Goal: Information Seeking & Learning: Learn about a topic

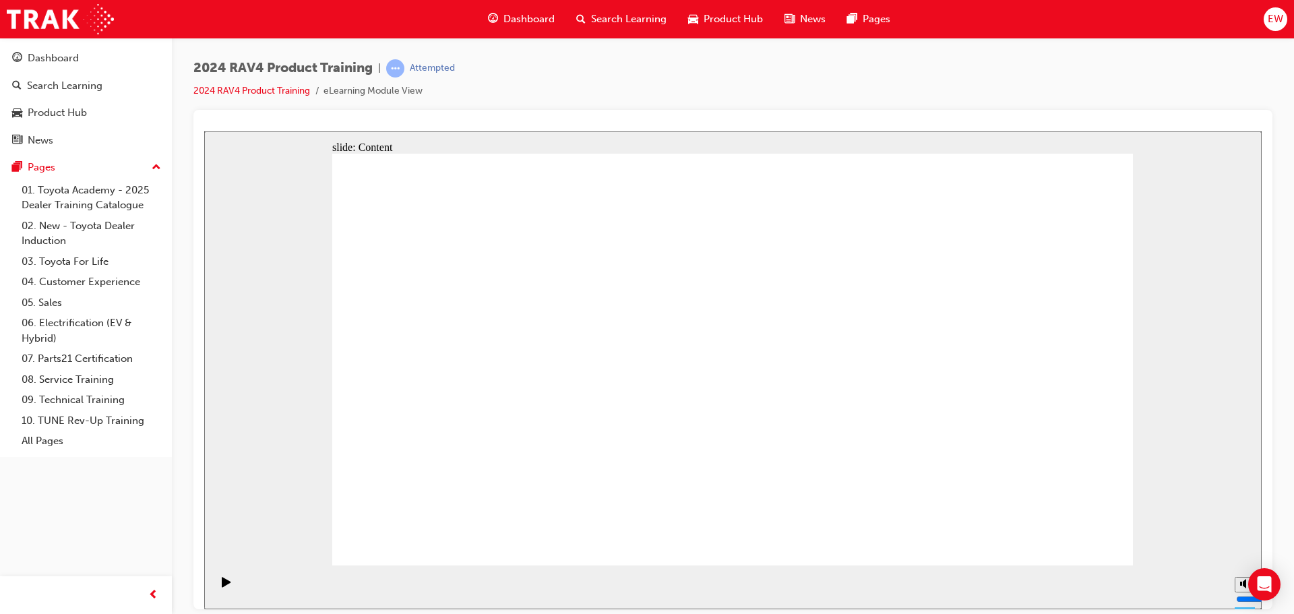
drag, startPoint x: 698, startPoint y: 485, endPoint x: 982, endPoint y: 527, distance: 287.0
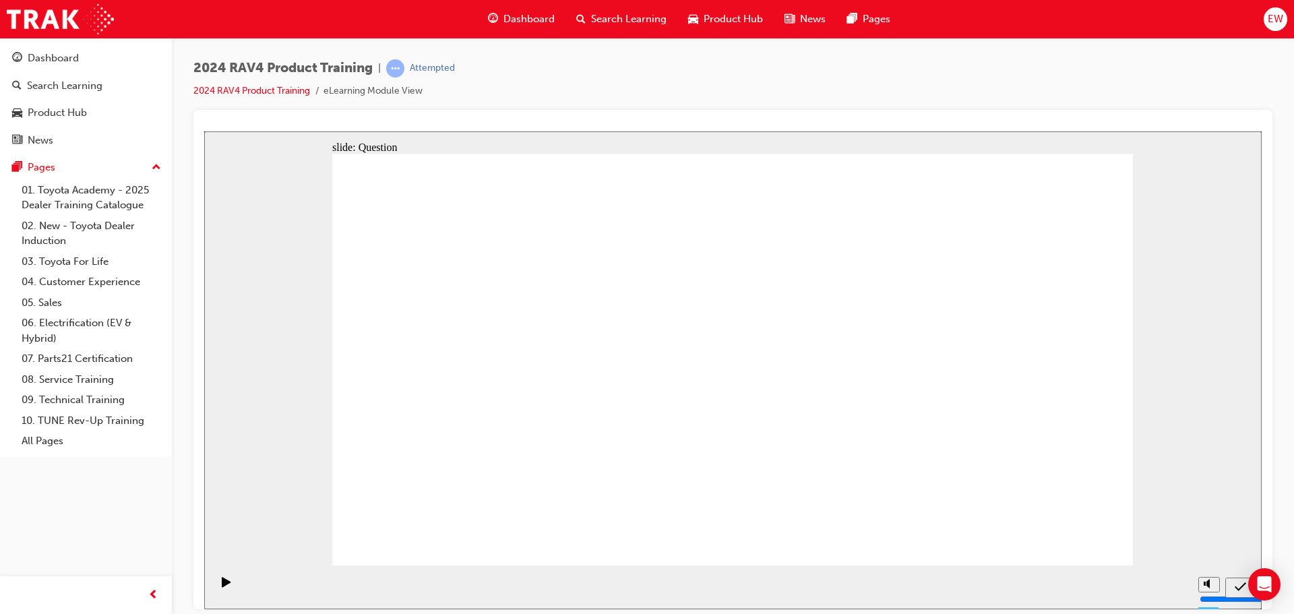
radio input "true"
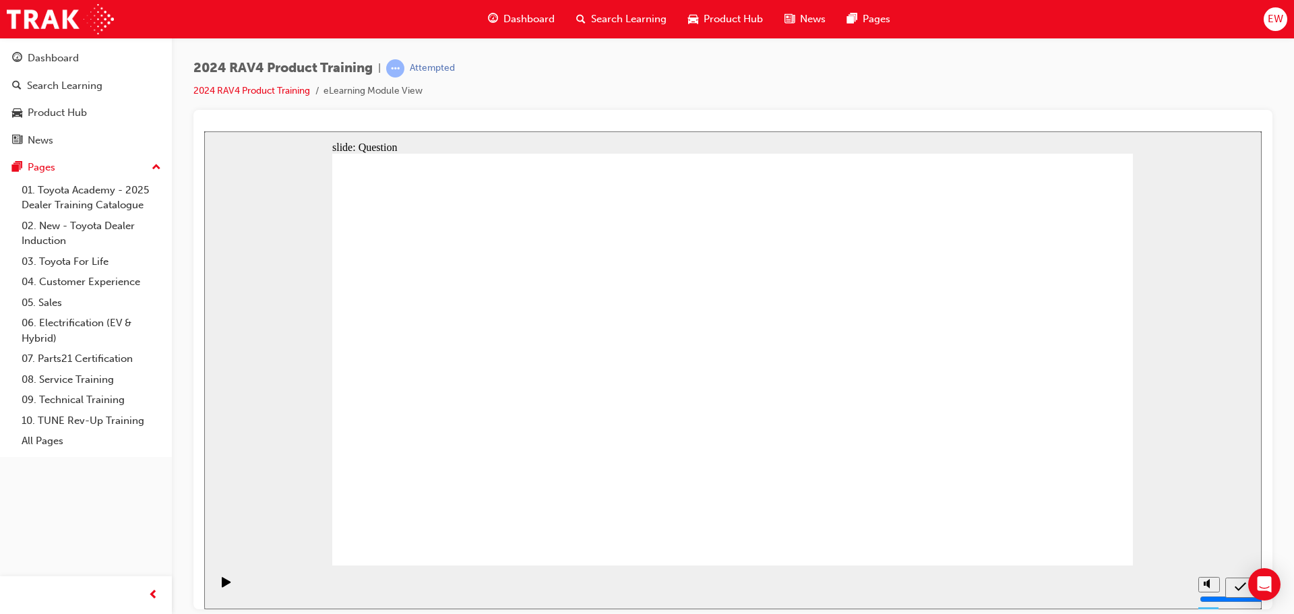
radio input "true"
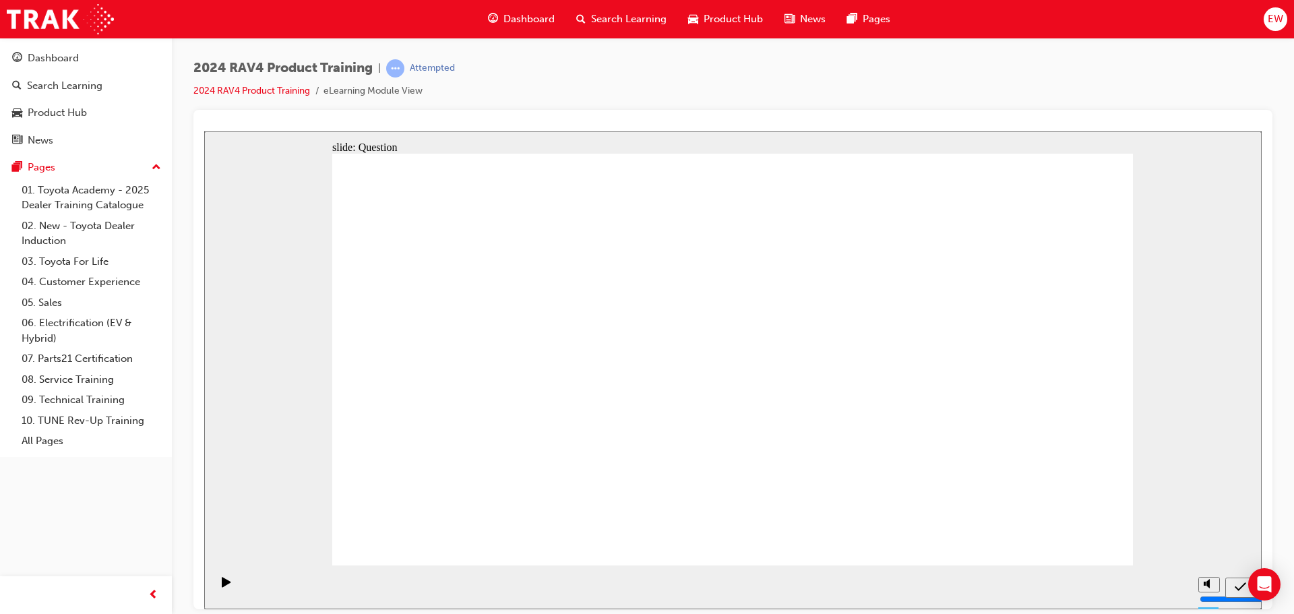
radio input "true"
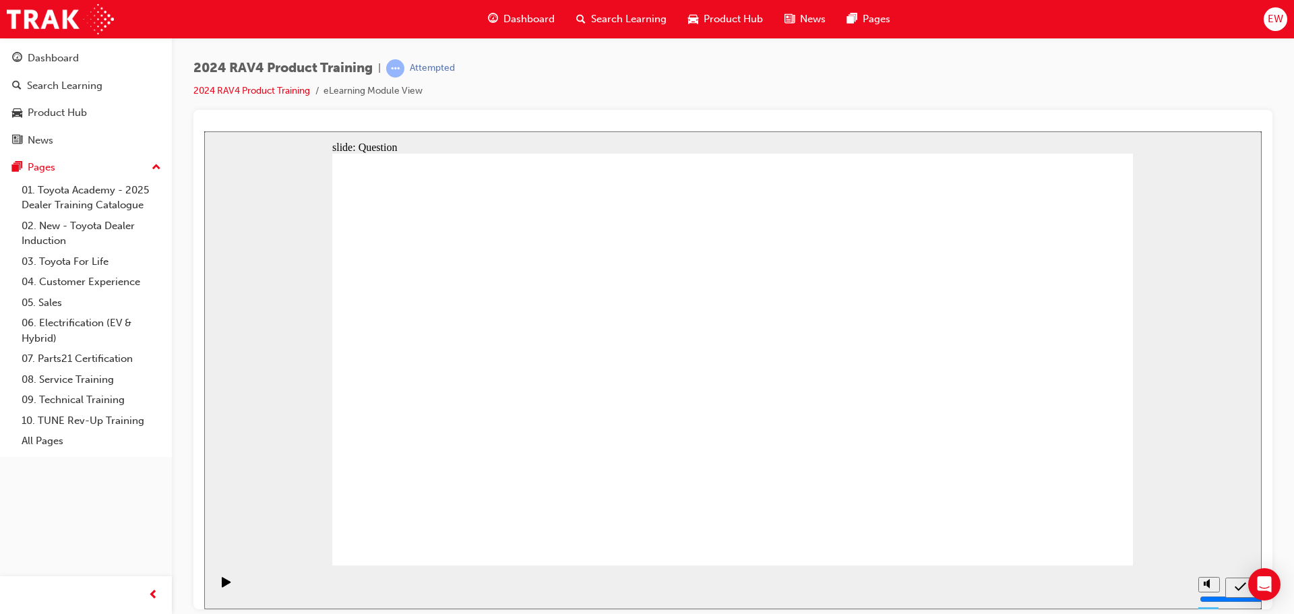
drag, startPoint x: 654, startPoint y: 323, endPoint x: 960, endPoint y: 454, distance: 333.1
drag, startPoint x: 986, startPoint y: 305, endPoint x: 645, endPoint y: 444, distance: 368.3
drag, startPoint x: 822, startPoint y: 314, endPoint x: 520, endPoint y: 452, distance: 331.2
drag, startPoint x: 615, startPoint y: 378, endPoint x: 800, endPoint y: 469, distance: 206.2
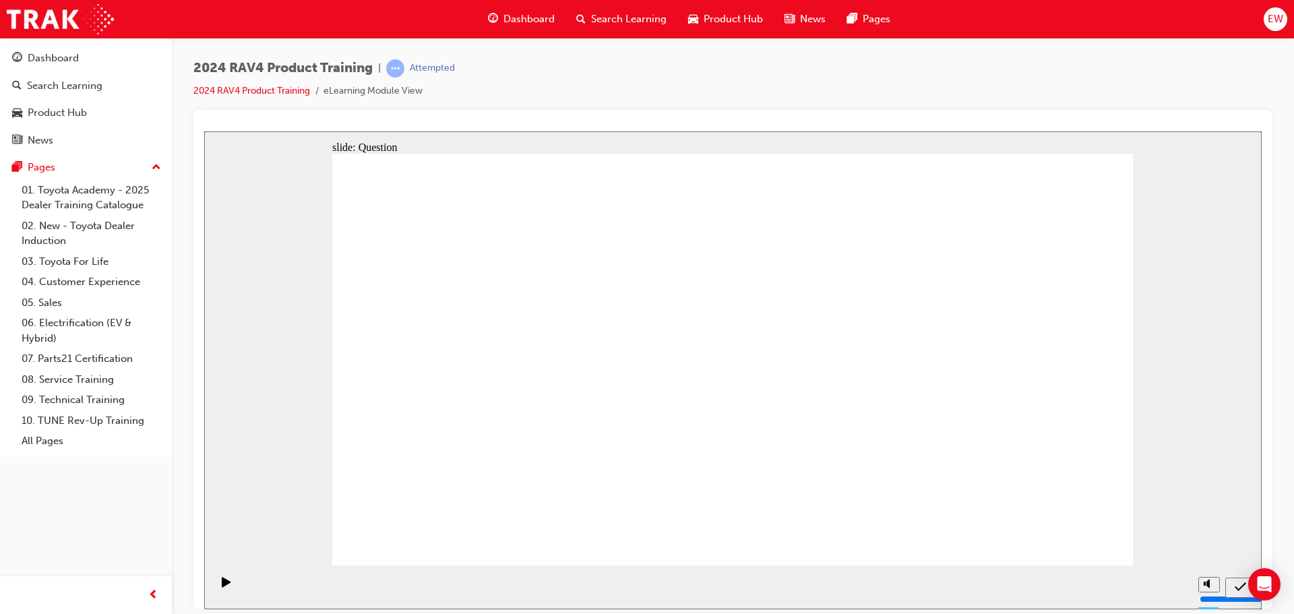
radio input "true"
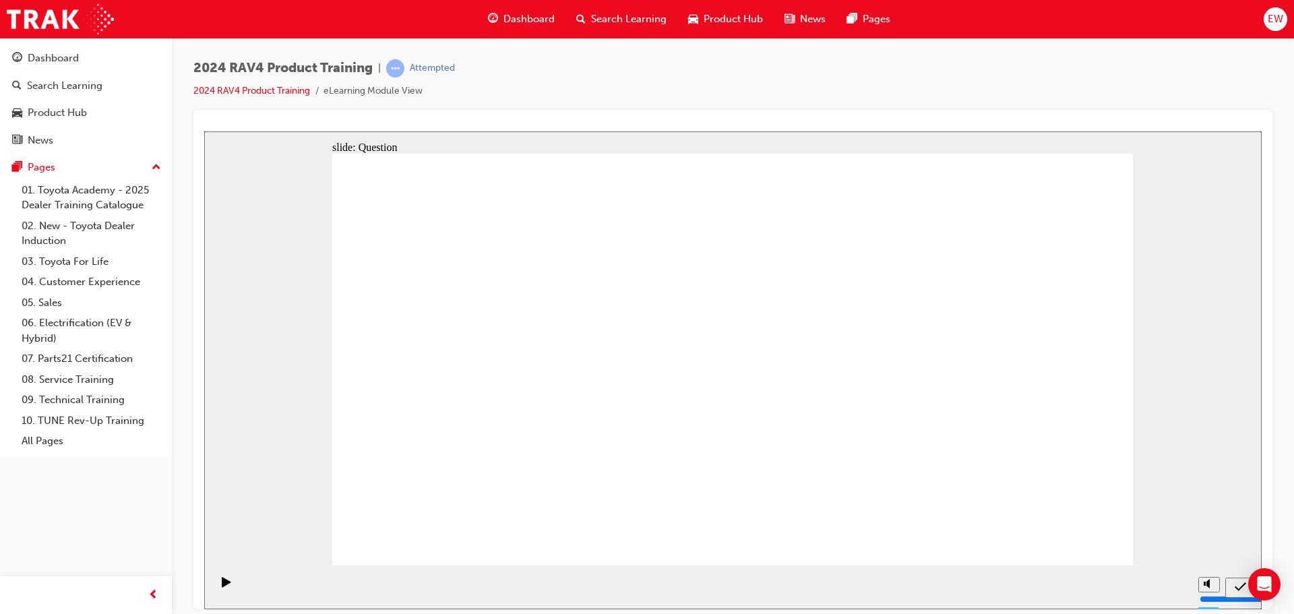
radio input "true"
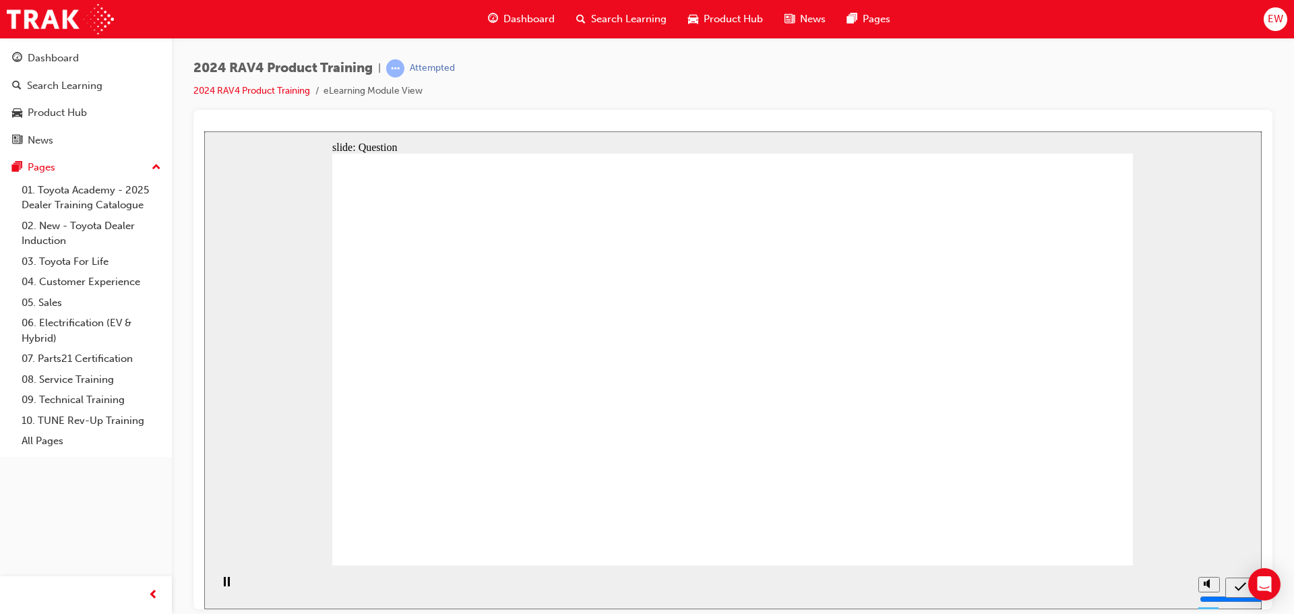
radio input "true"
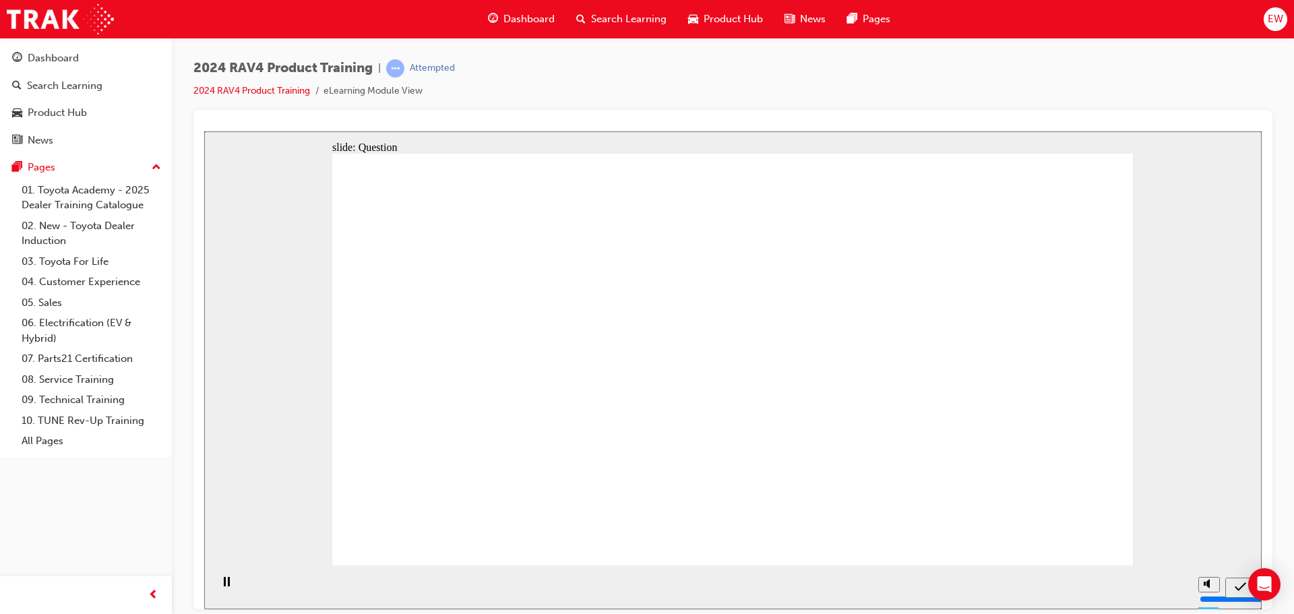
radio input "true"
drag, startPoint x: 609, startPoint y: 353, endPoint x: 909, endPoint y: 488, distance: 329.8
drag, startPoint x: 985, startPoint y: 336, endPoint x: 677, endPoint y: 473, distance: 337.1
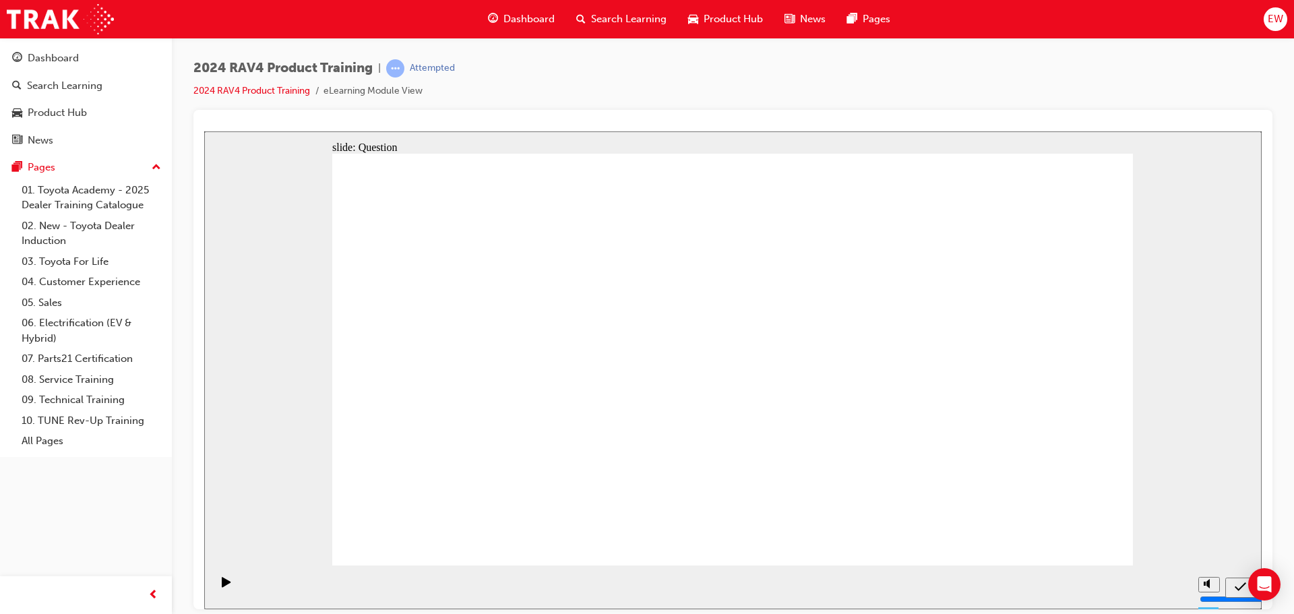
drag, startPoint x: 516, startPoint y: 332, endPoint x: 821, endPoint y: 469, distance: 334.0
drag, startPoint x: 840, startPoint y: 325, endPoint x: 520, endPoint y: 469, distance: 350.6
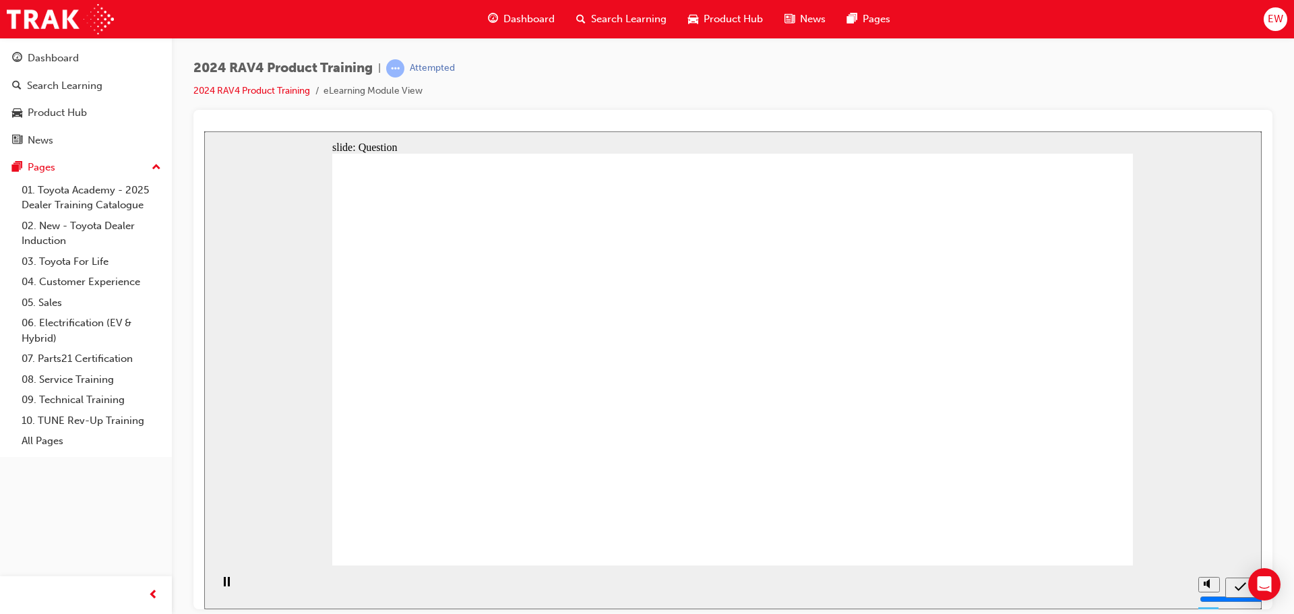
radio input "true"
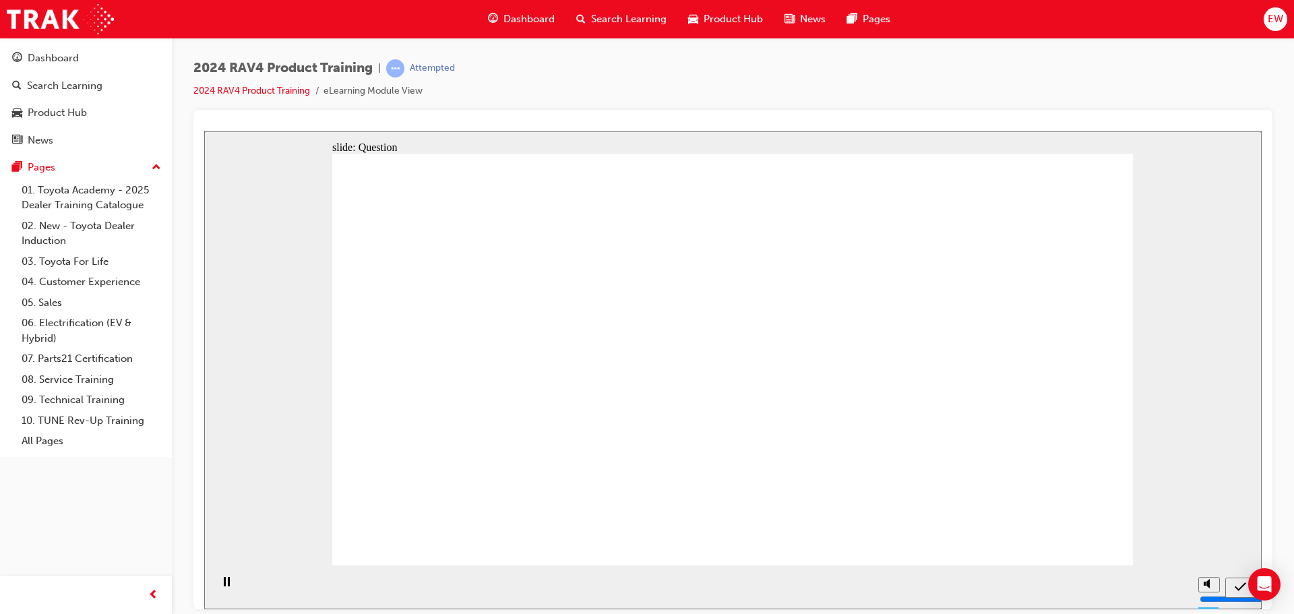
radio input "true"
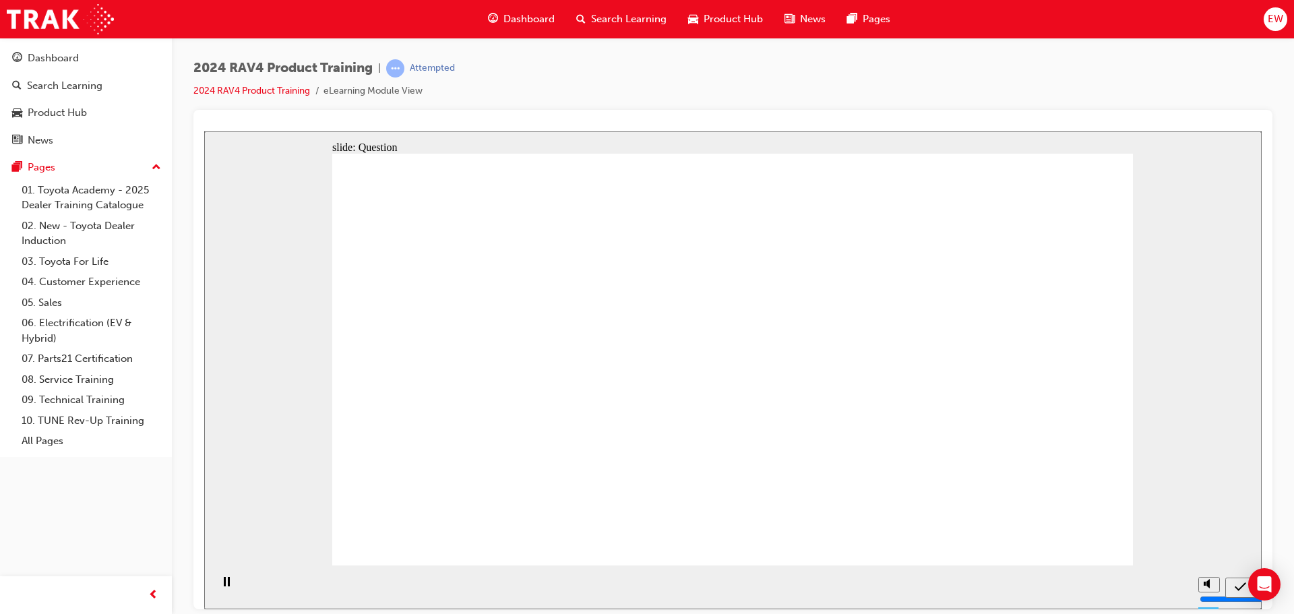
radio input "true"
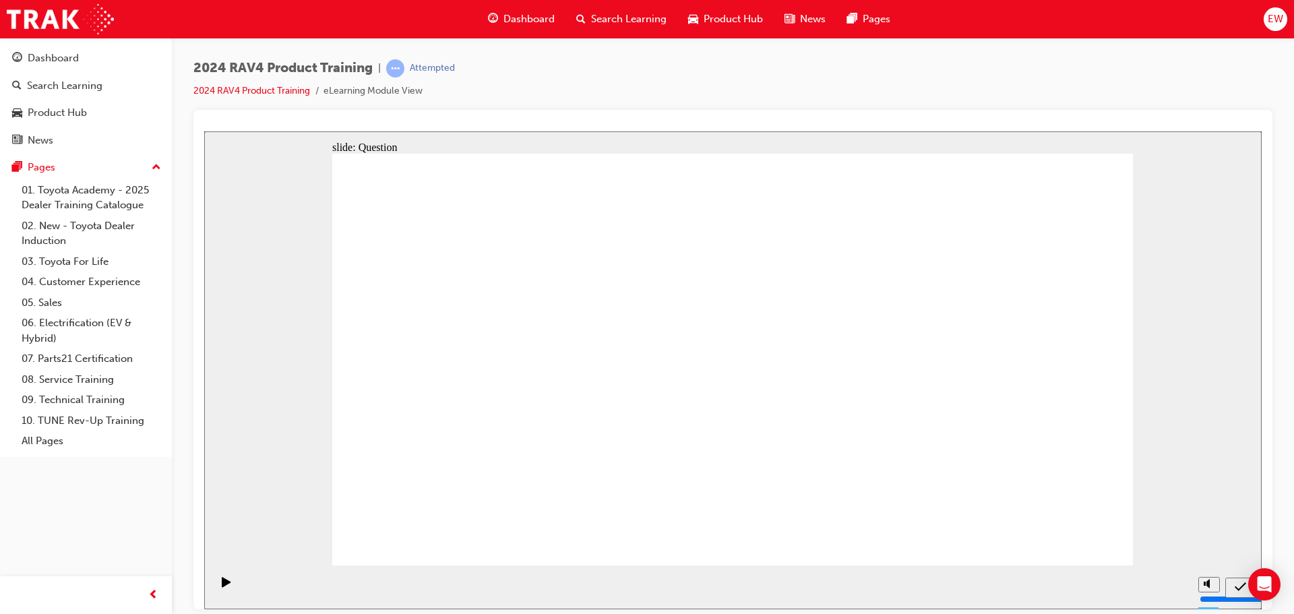
drag, startPoint x: 953, startPoint y: 330, endPoint x: 618, endPoint y: 475, distance: 365.3
drag, startPoint x: 613, startPoint y: 328, endPoint x: 927, endPoint y: 452, distance: 337.4
drag, startPoint x: 836, startPoint y: 330, endPoint x: 588, endPoint y: 446, distance: 273.8
drag, startPoint x: 481, startPoint y: 315, endPoint x: 820, endPoint y: 456, distance: 367.2
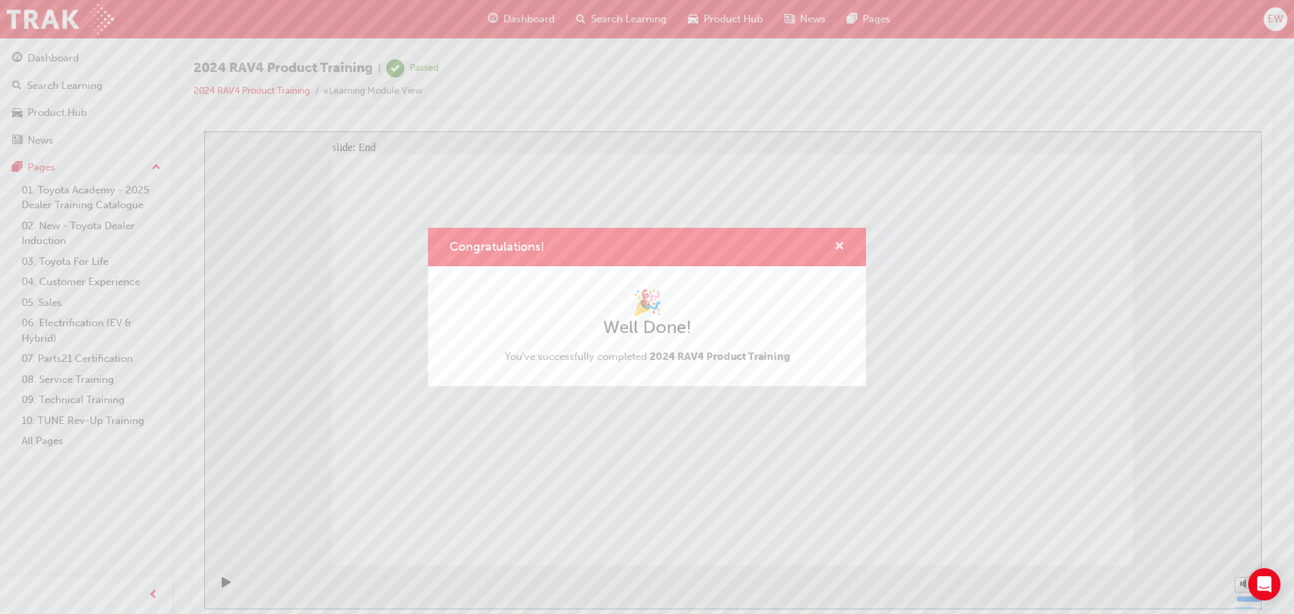
click at [839, 242] on span "cross-icon" at bounding box center [840, 247] width 10 height 12
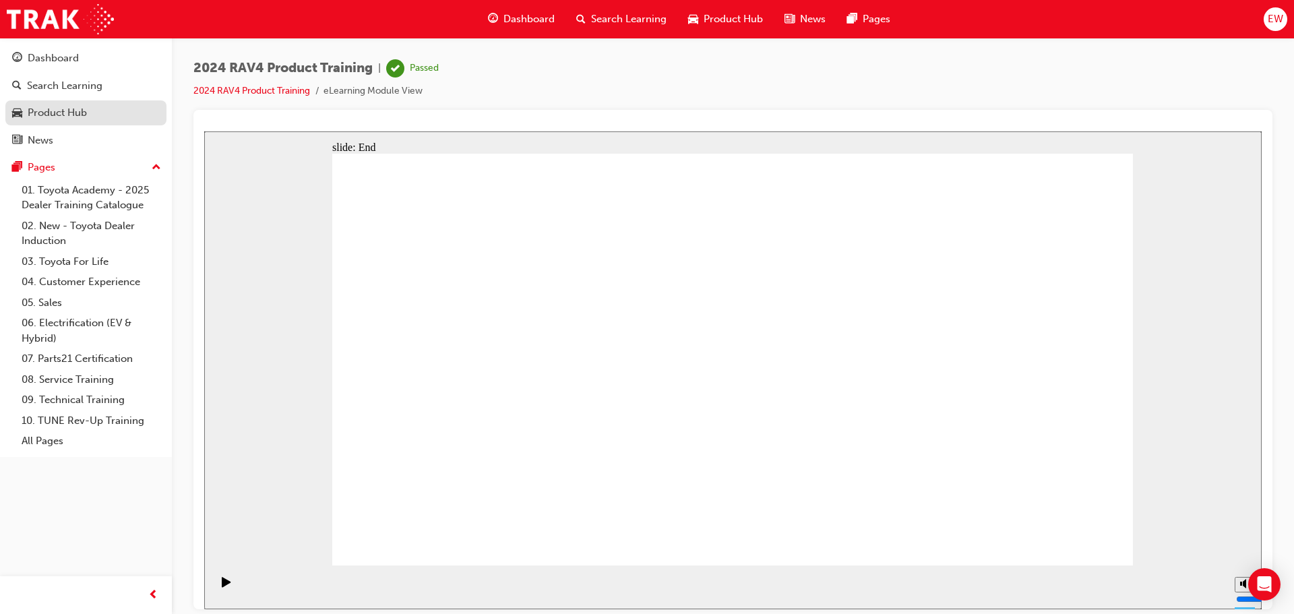
click at [67, 124] on link "Product Hub" at bounding box center [85, 112] width 161 height 25
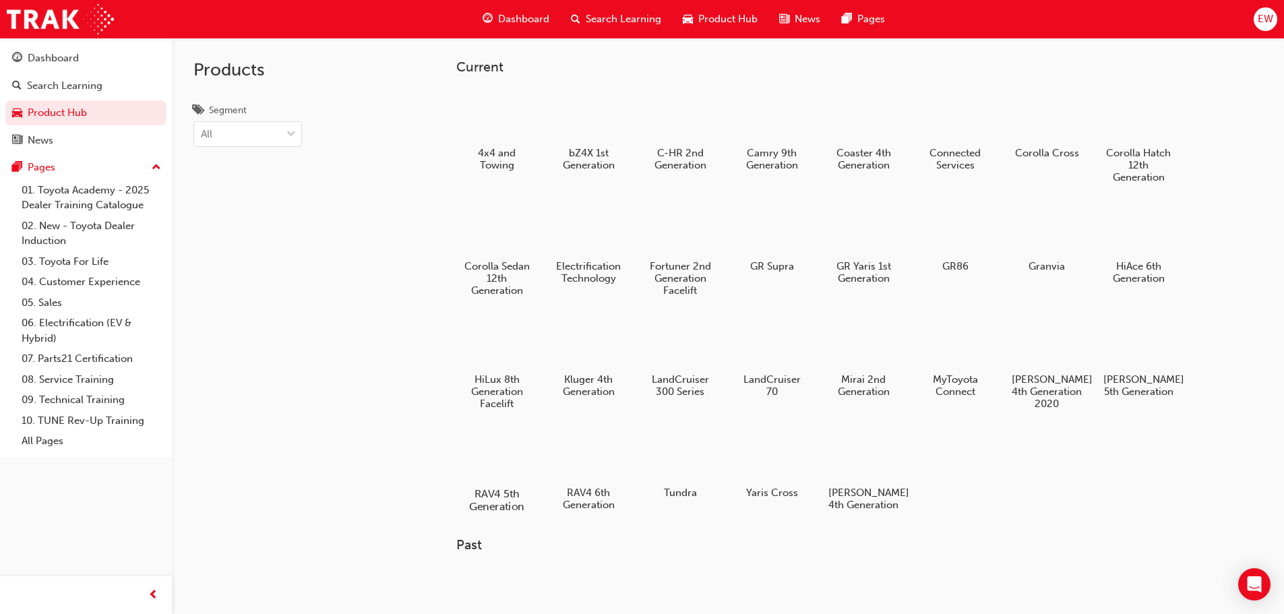
click at [475, 445] on div at bounding box center [496, 455] width 75 height 54
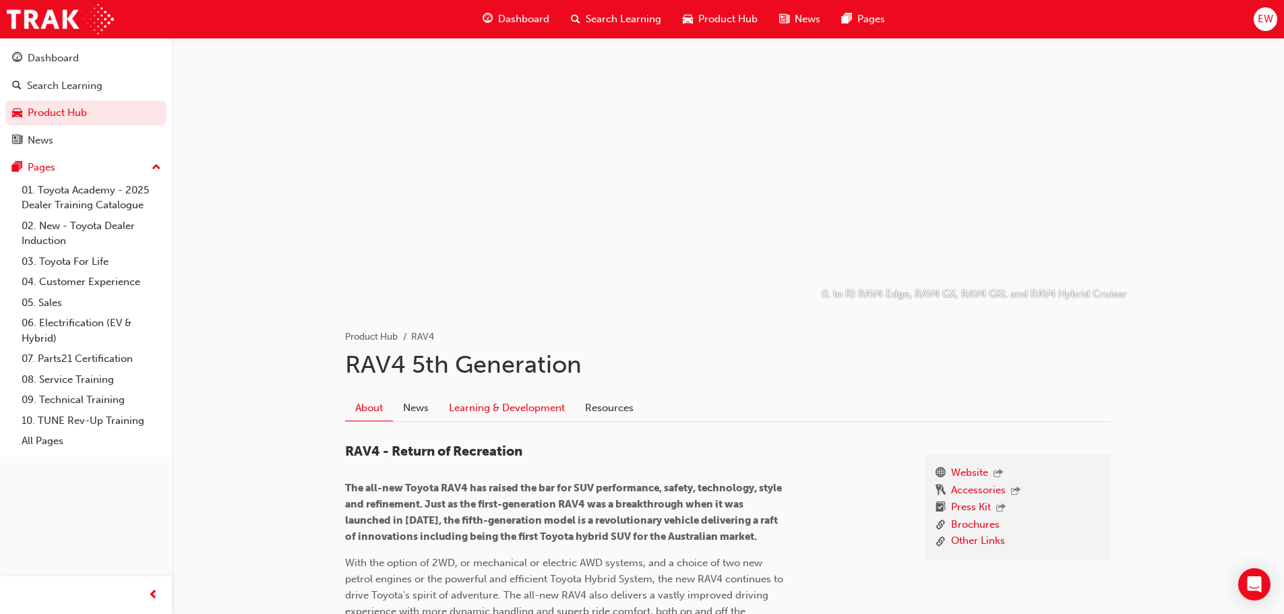
click at [522, 417] on link "Learning & Development" at bounding box center [507, 409] width 136 height 26
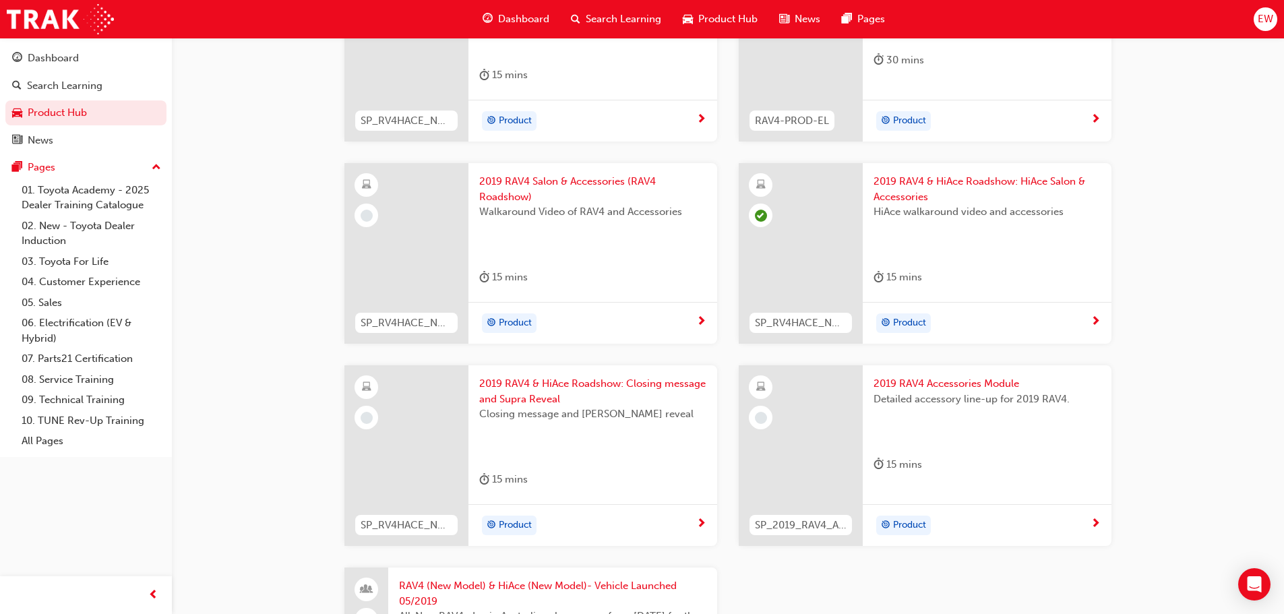
scroll to position [1348, 0]
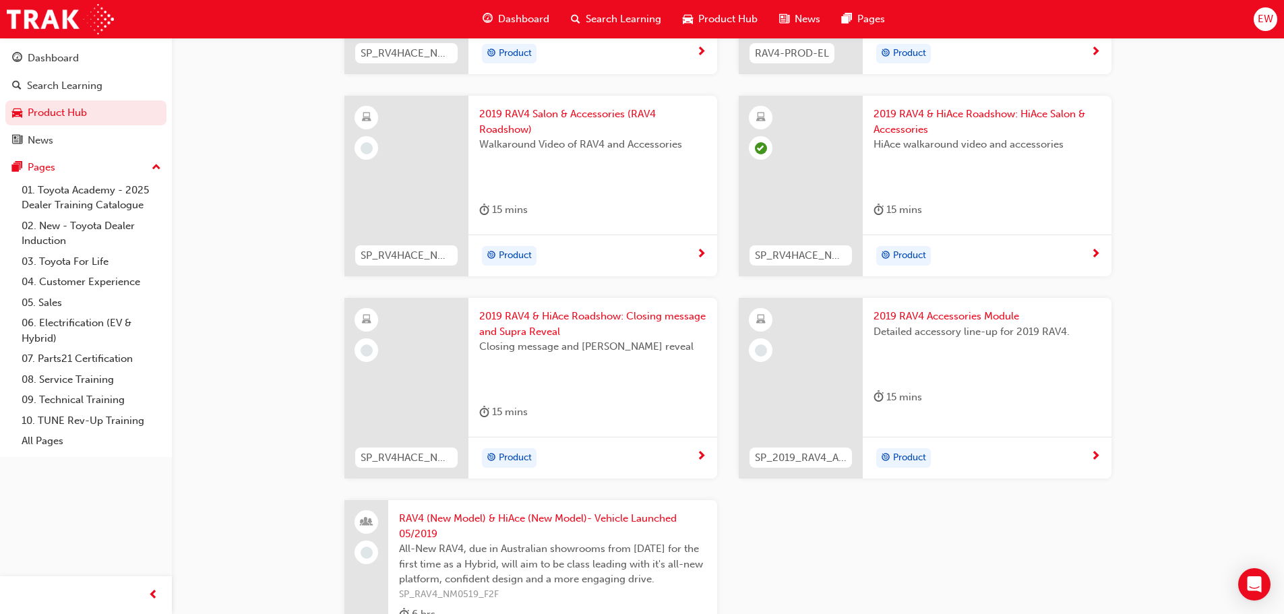
click at [968, 330] on span "Detailed accessory line-up for 2019 RAV4." at bounding box center [987, 332] width 227 height 16
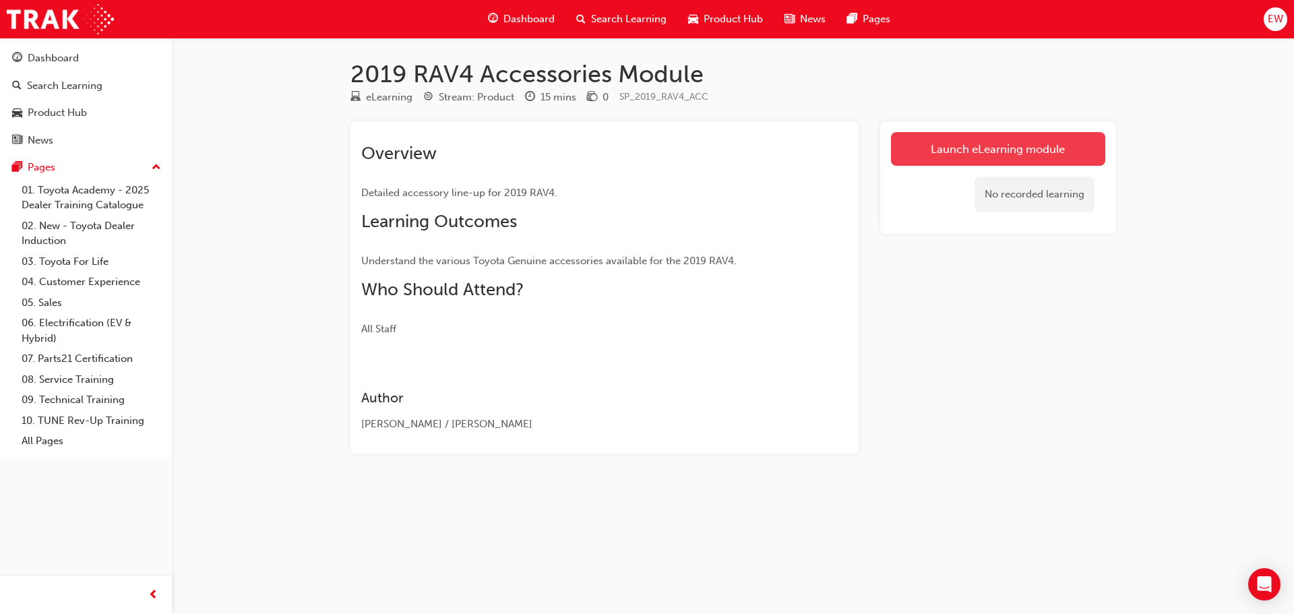
click at [1020, 160] on link "Launch eLearning module" at bounding box center [998, 149] width 214 height 34
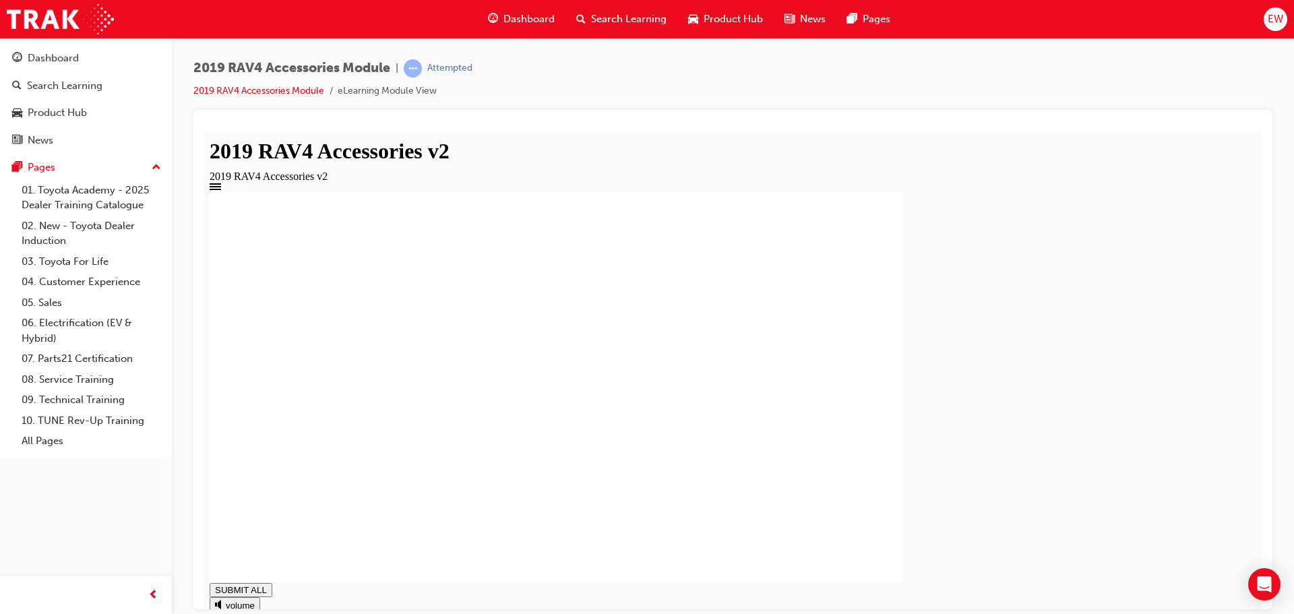
type input "1"
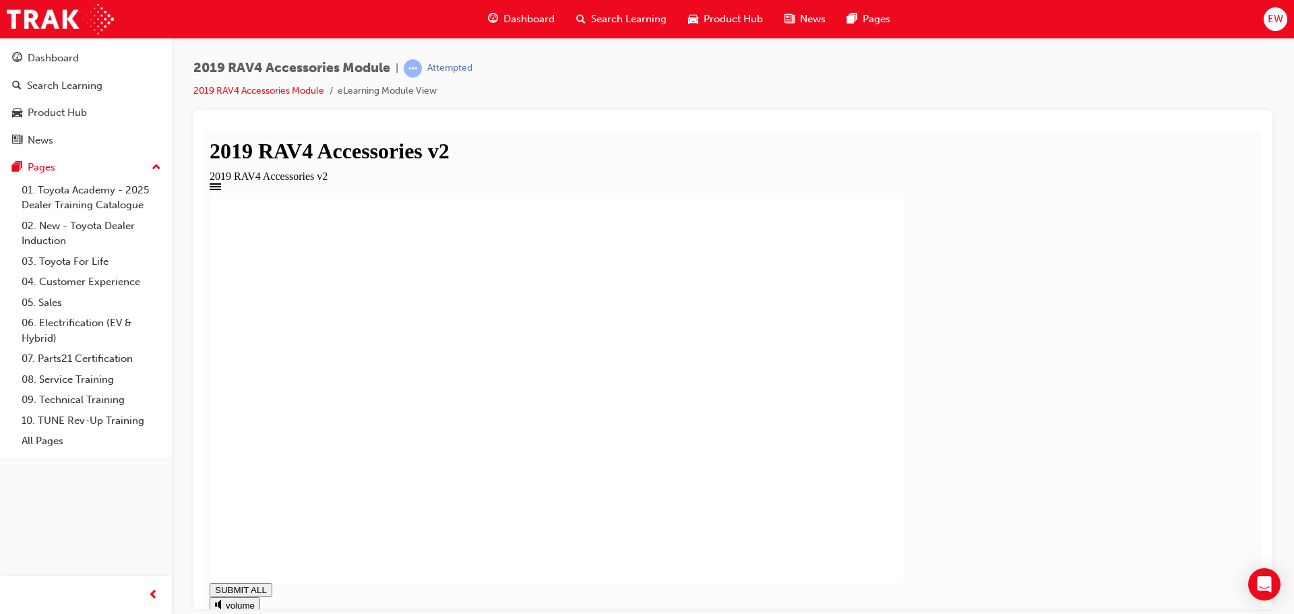
type input "1"
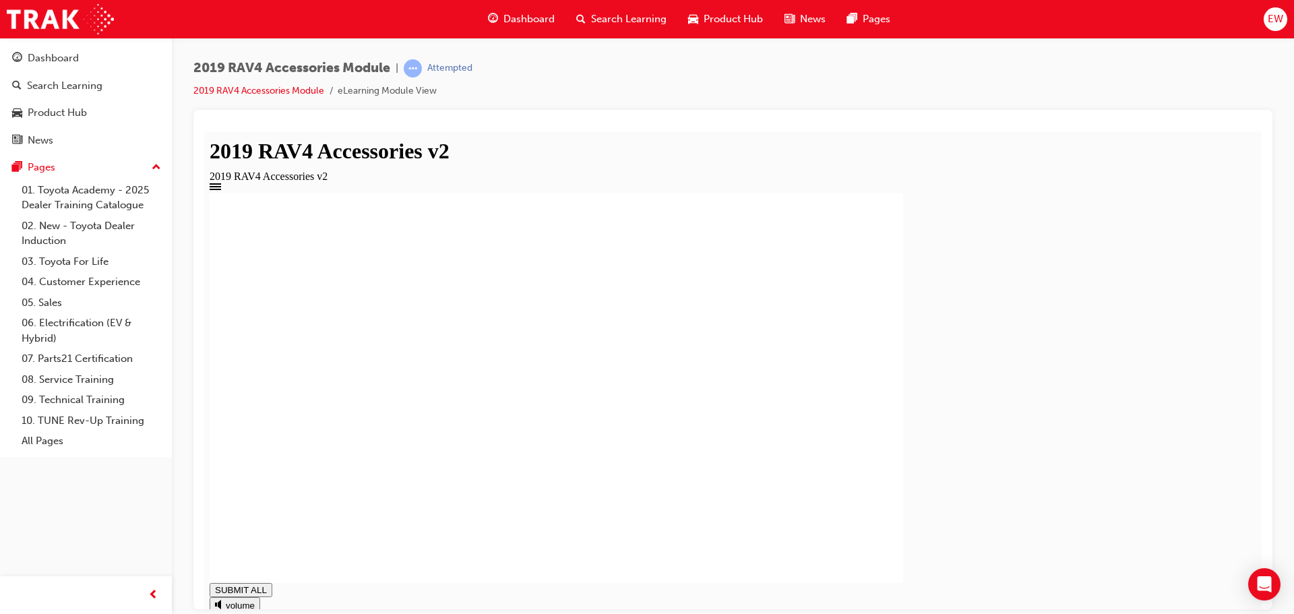
type input "1"
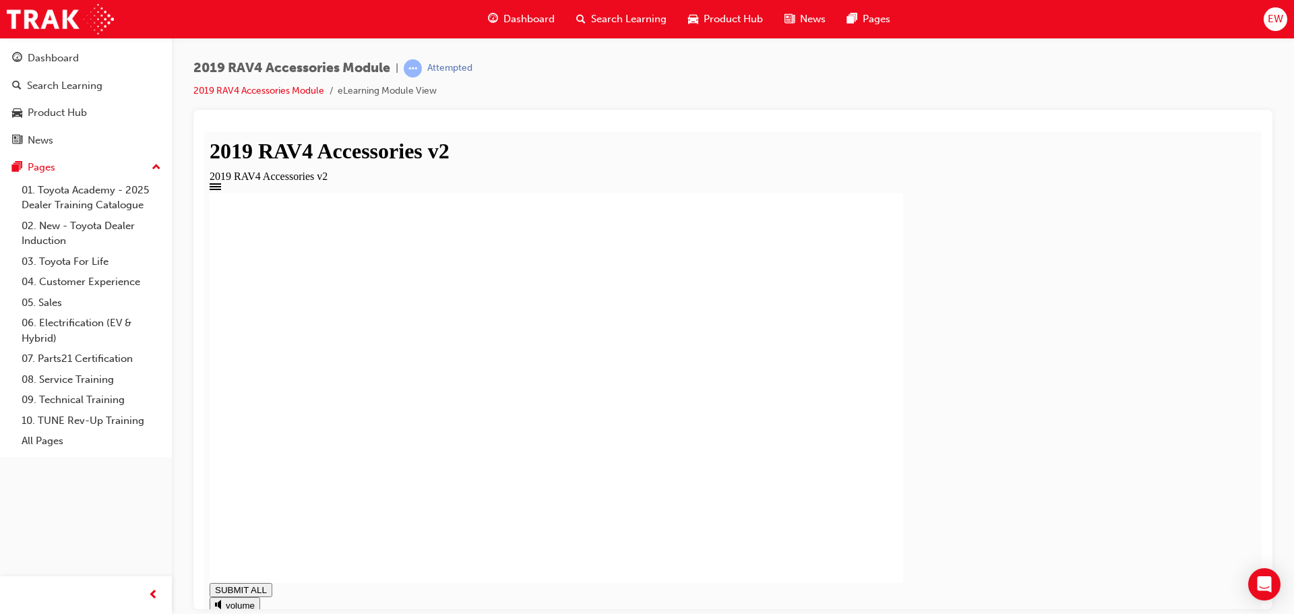
type input "0.999"
